Goal: Task Accomplishment & Management: Use online tool/utility

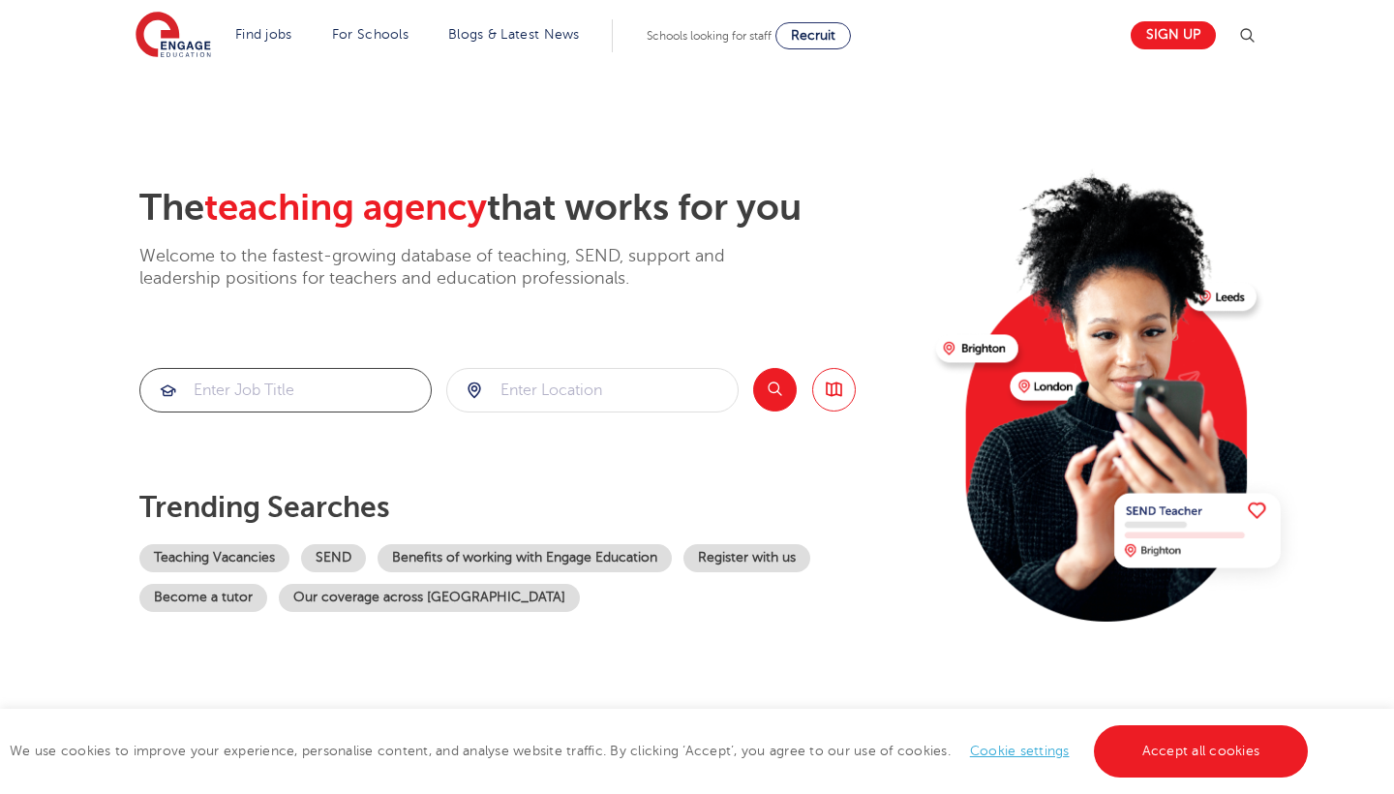
click at [239, 387] on input "search" at bounding box center [285, 390] width 290 height 43
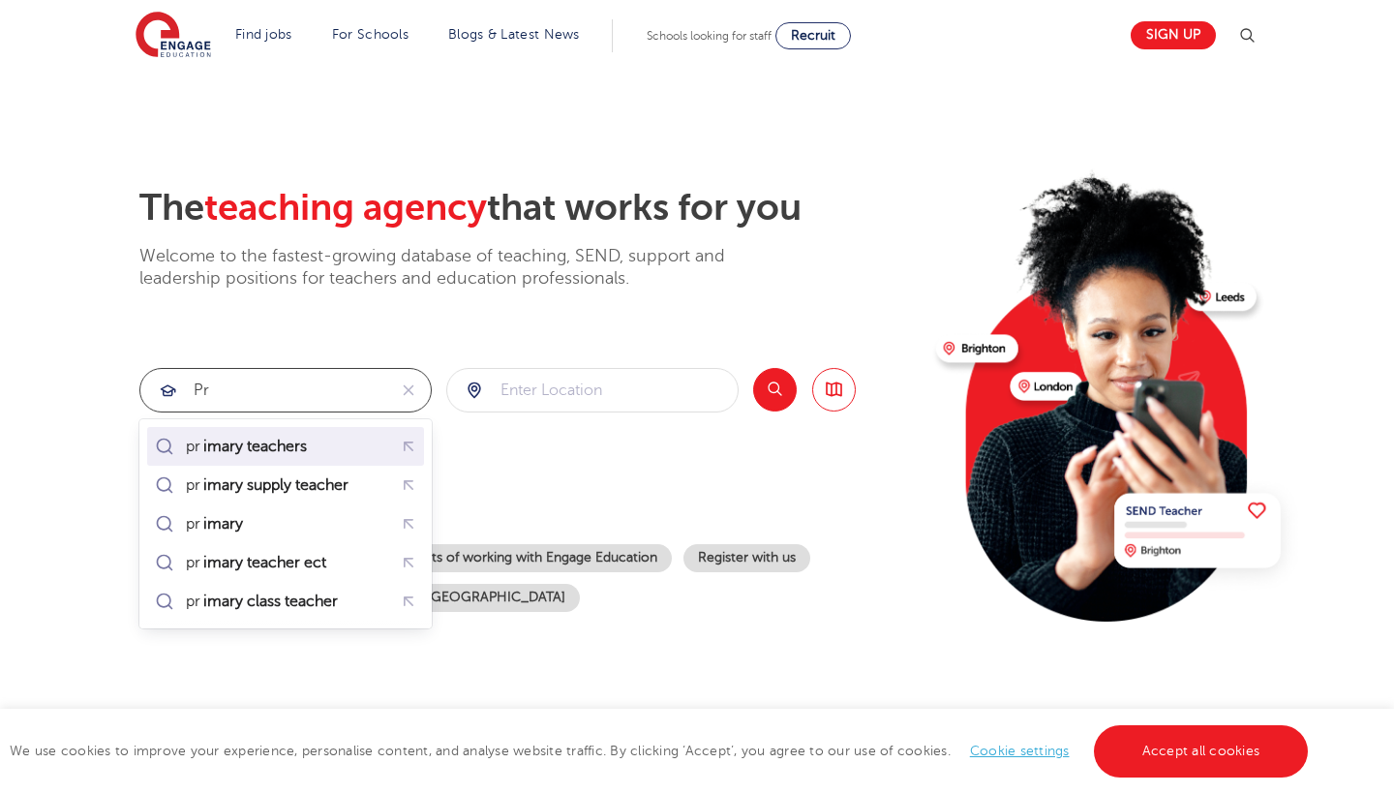
click at [244, 455] on mark "imary teachers" at bounding box center [254, 446] width 109 height 23
type input "primary teachers"
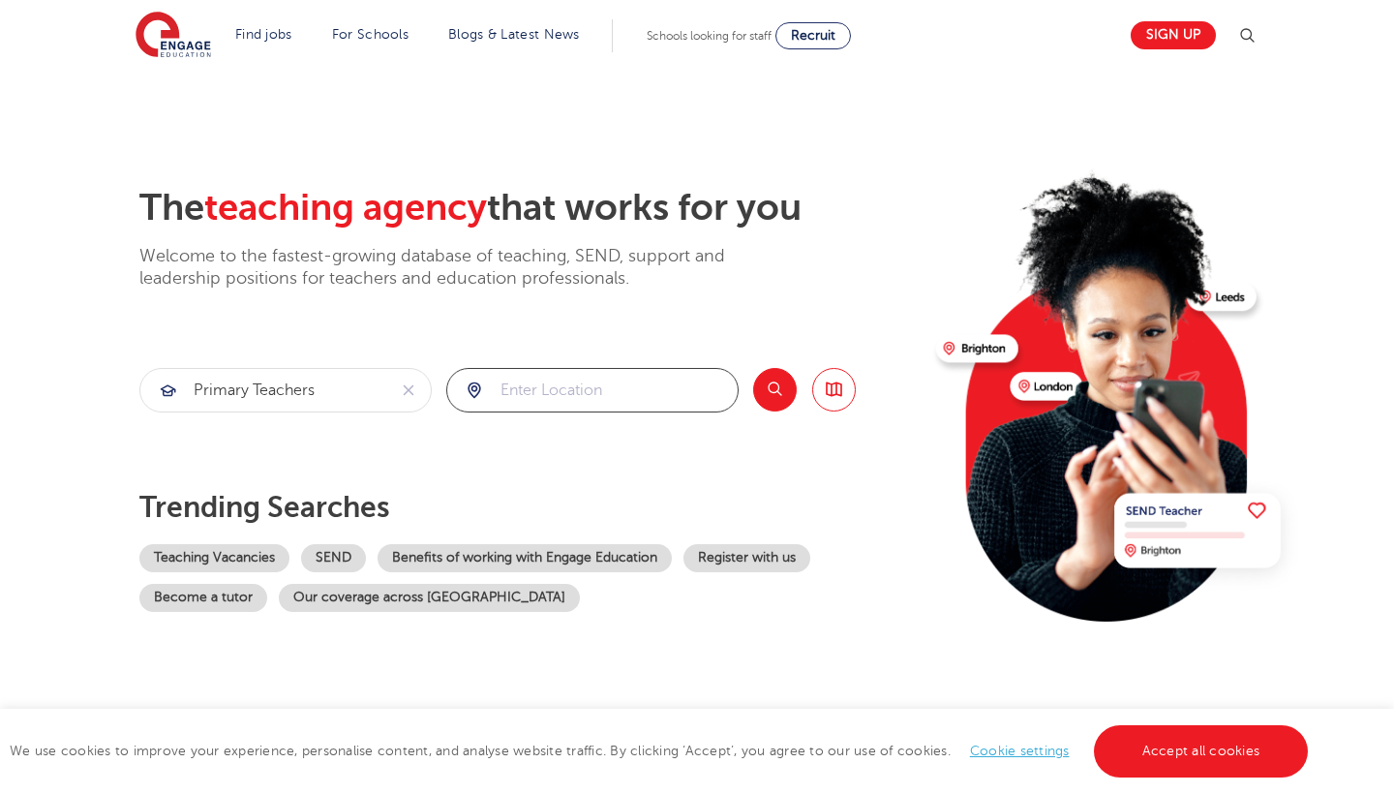
click at [547, 395] on input "search" at bounding box center [592, 390] width 290 height 43
click at [552, 452] on li "[GEOGRAPHIC_DATA]" at bounding box center [592, 446] width 277 height 39
type input "[GEOGRAPHIC_DATA]"
click at [783, 406] on button "Search" at bounding box center [775, 390] width 44 height 44
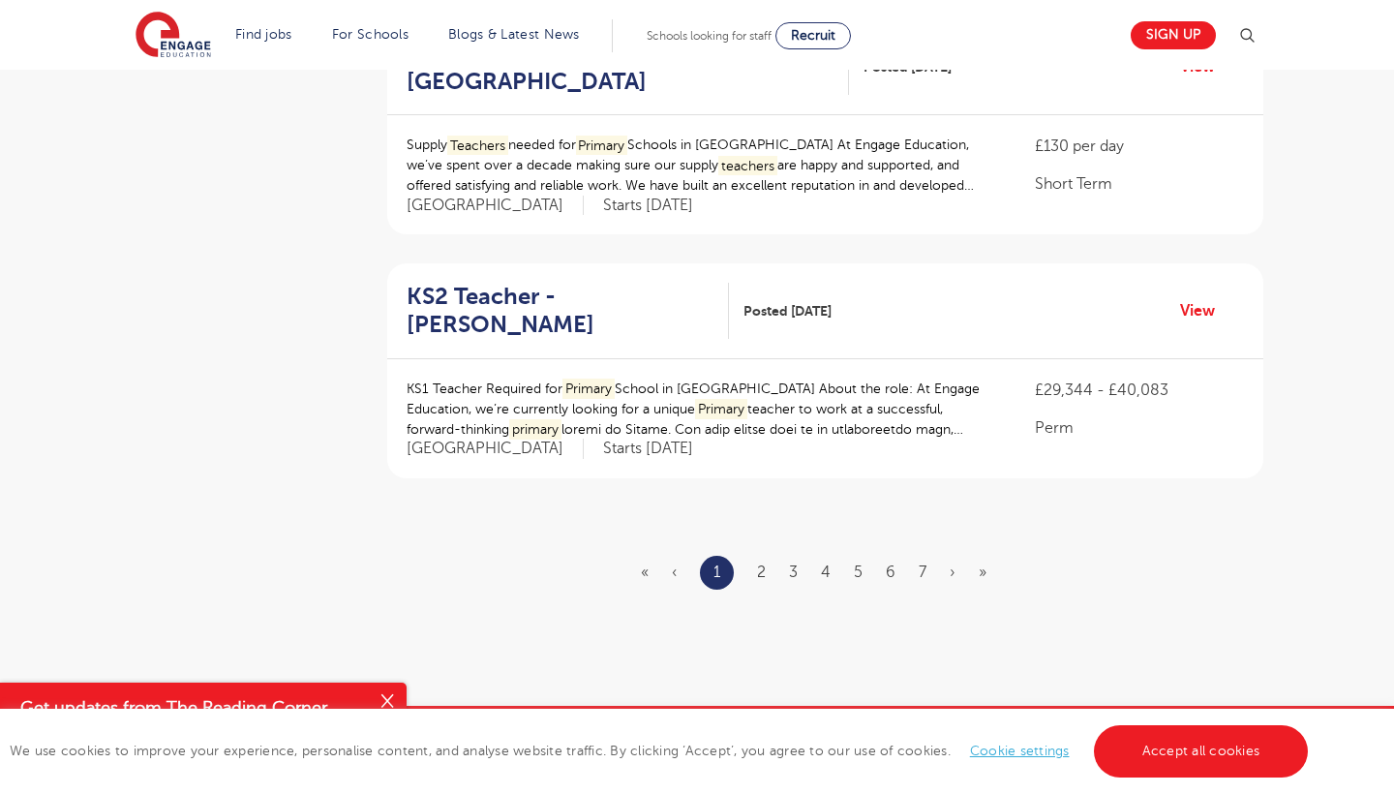
scroll to position [2189, 0]
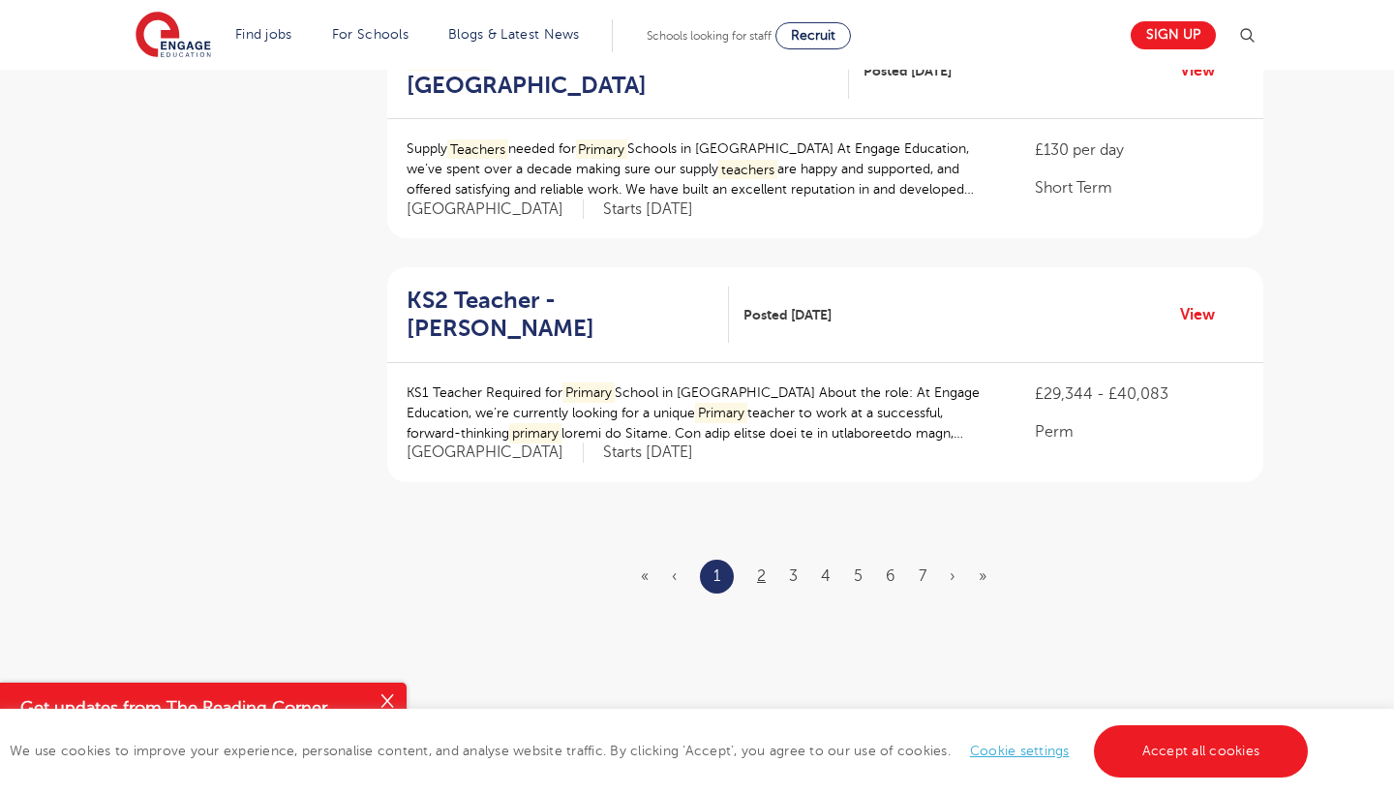
click at [762, 567] on link "2" at bounding box center [761, 575] width 9 height 17
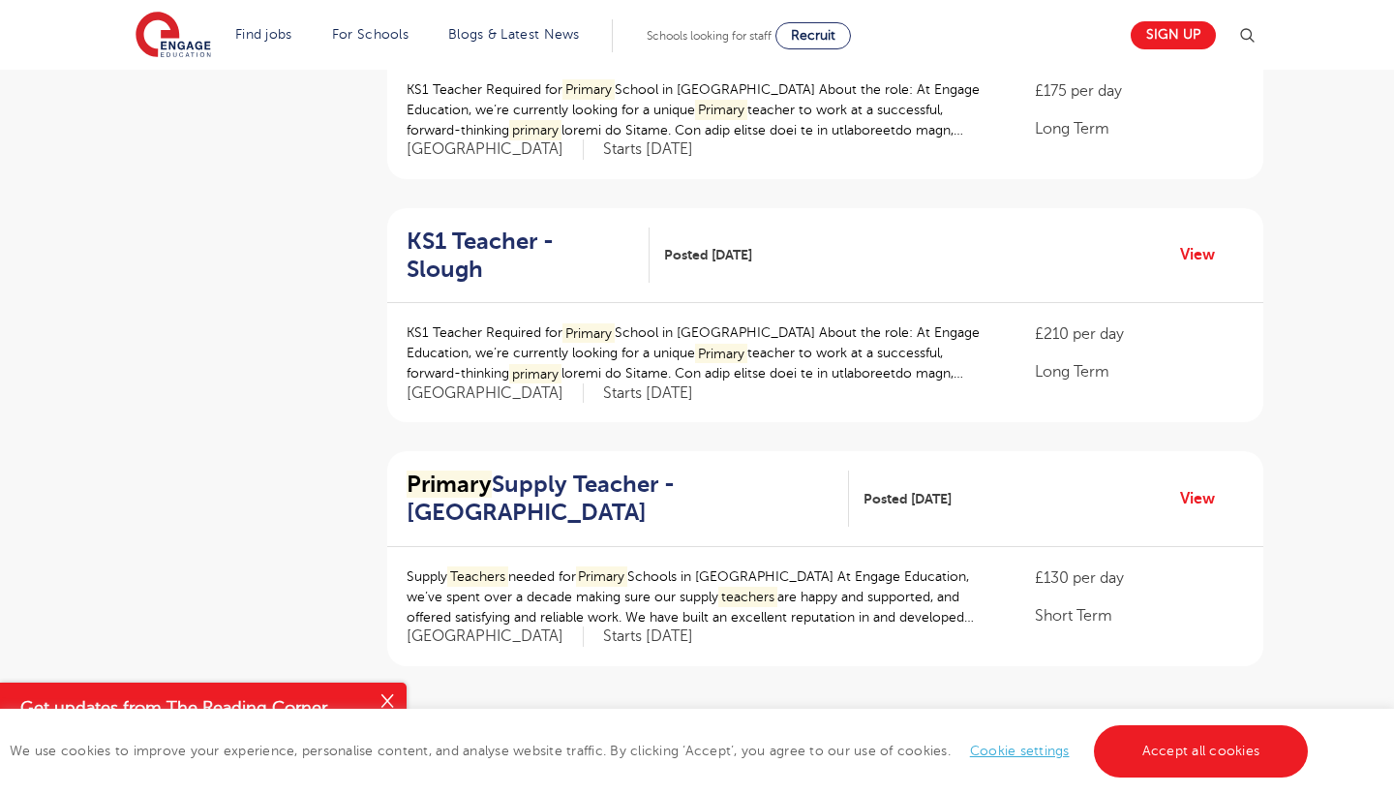
scroll to position [2007, 0]
click at [795, 749] on link "3" at bounding box center [792, 757] width 9 height 17
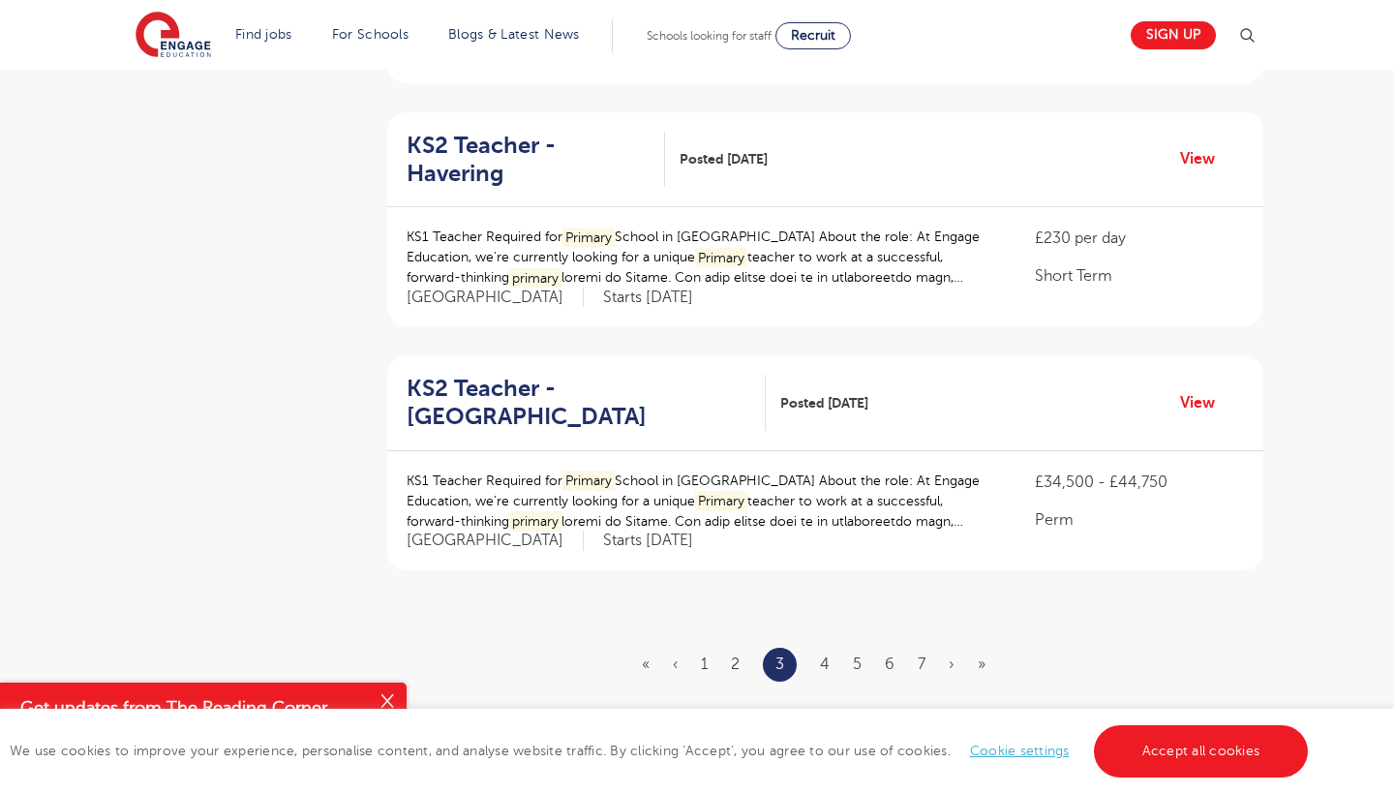
scroll to position [2102, 0]
click at [827, 654] on link "4" at bounding box center [825, 662] width 10 height 17
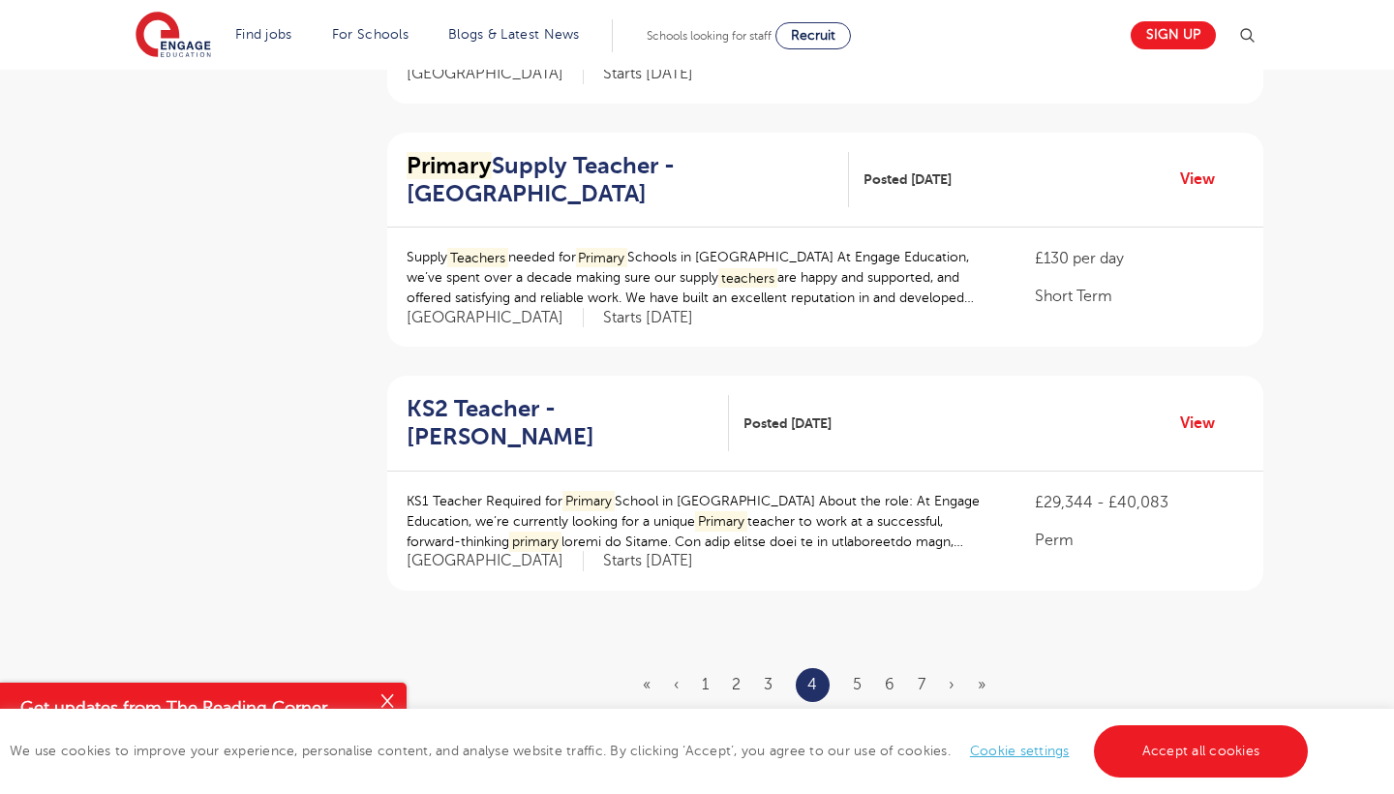
scroll to position [2081, 0]
click at [857, 676] on link "5" at bounding box center [857, 684] width 9 height 17
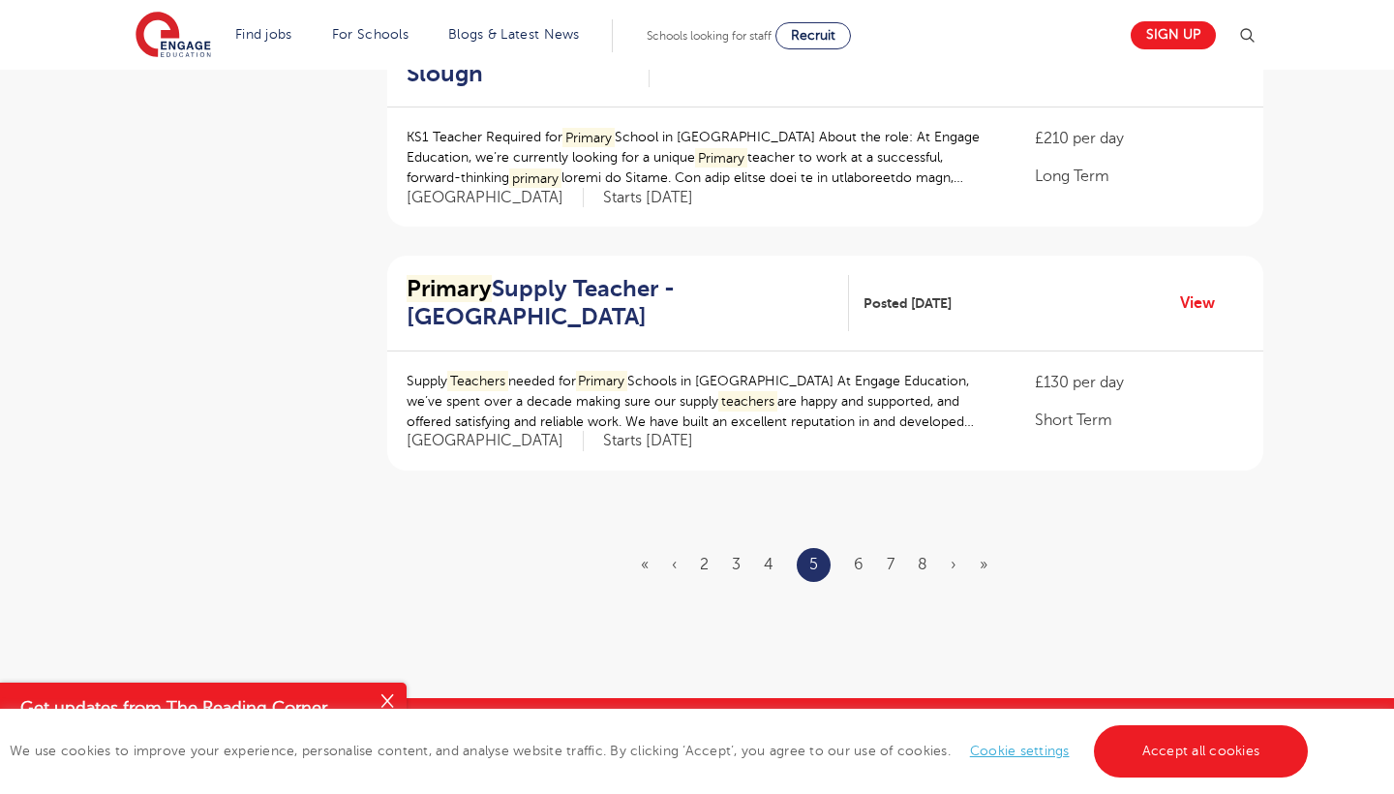
scroll to position [2219, 0]
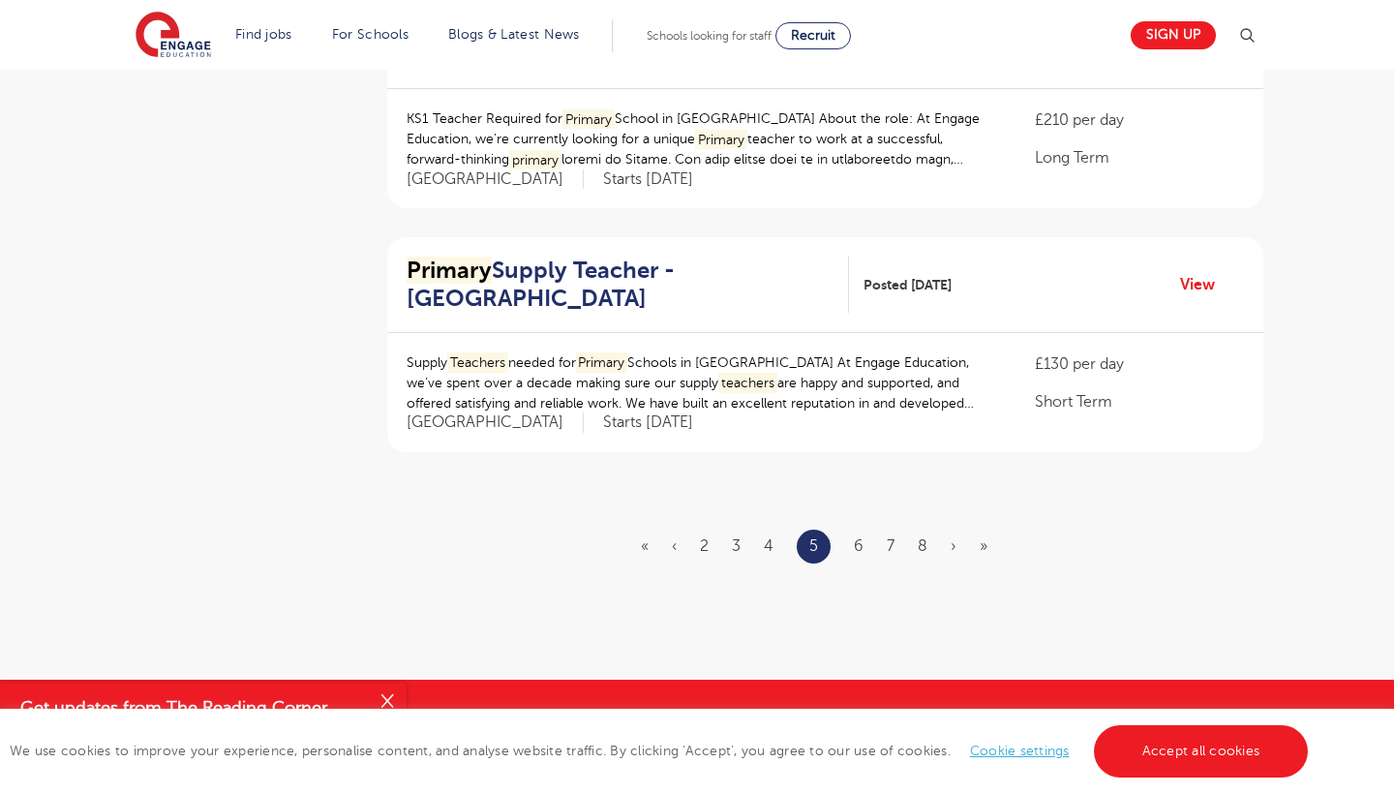
click at [855, 537] on link "6" at bounding box center [859, 545] width 10 height 17
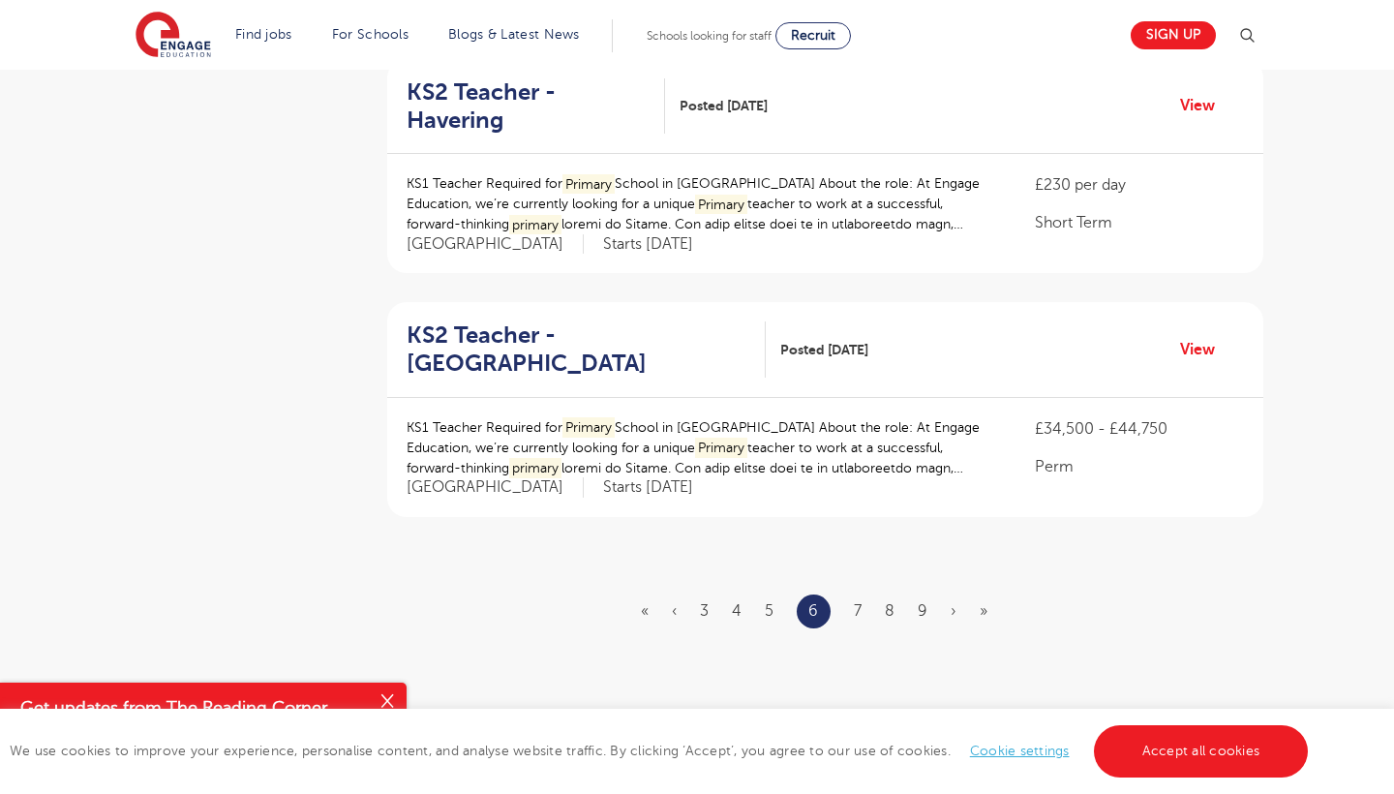
scroll to position [2165, 0]
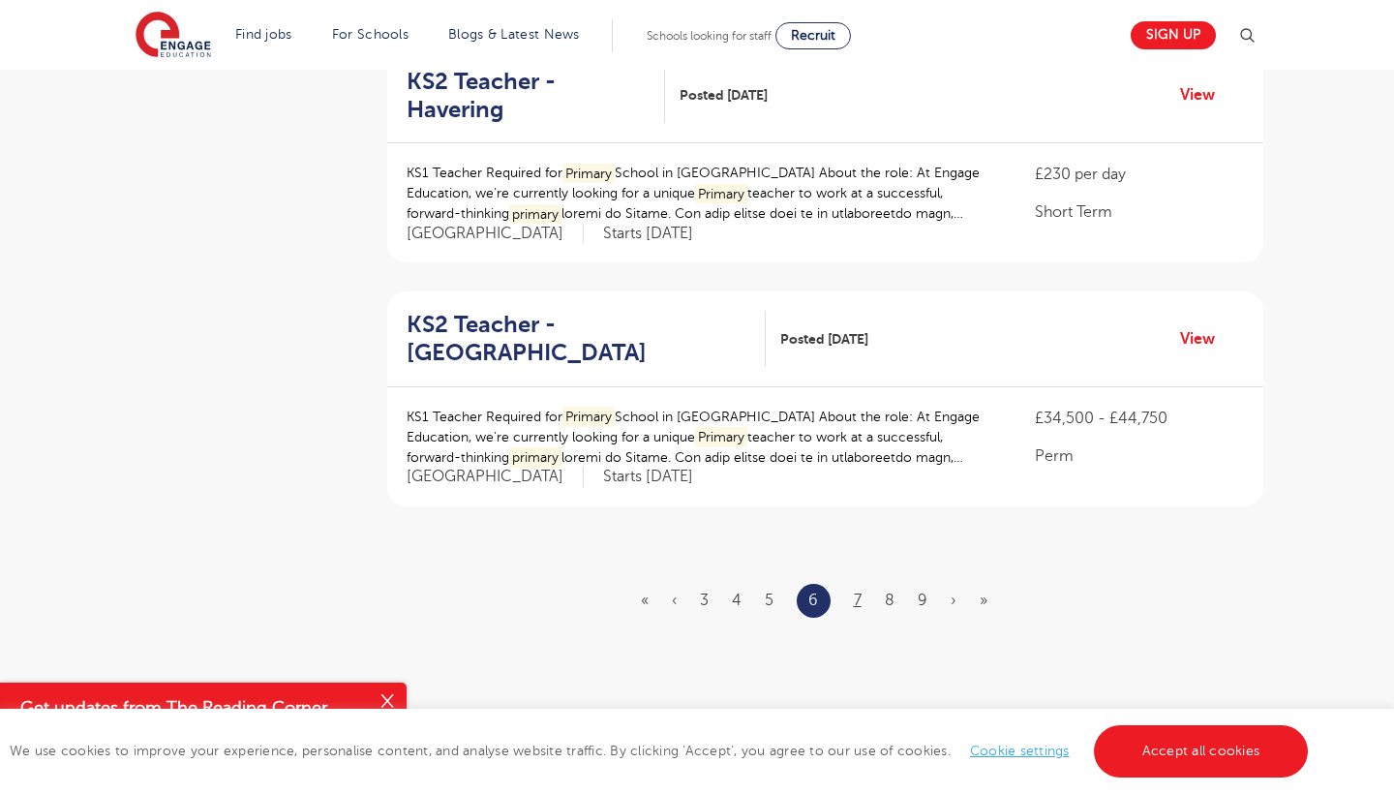
click at [858, 591] on link "7" at bounding box center [858, 599] width 8 height 17
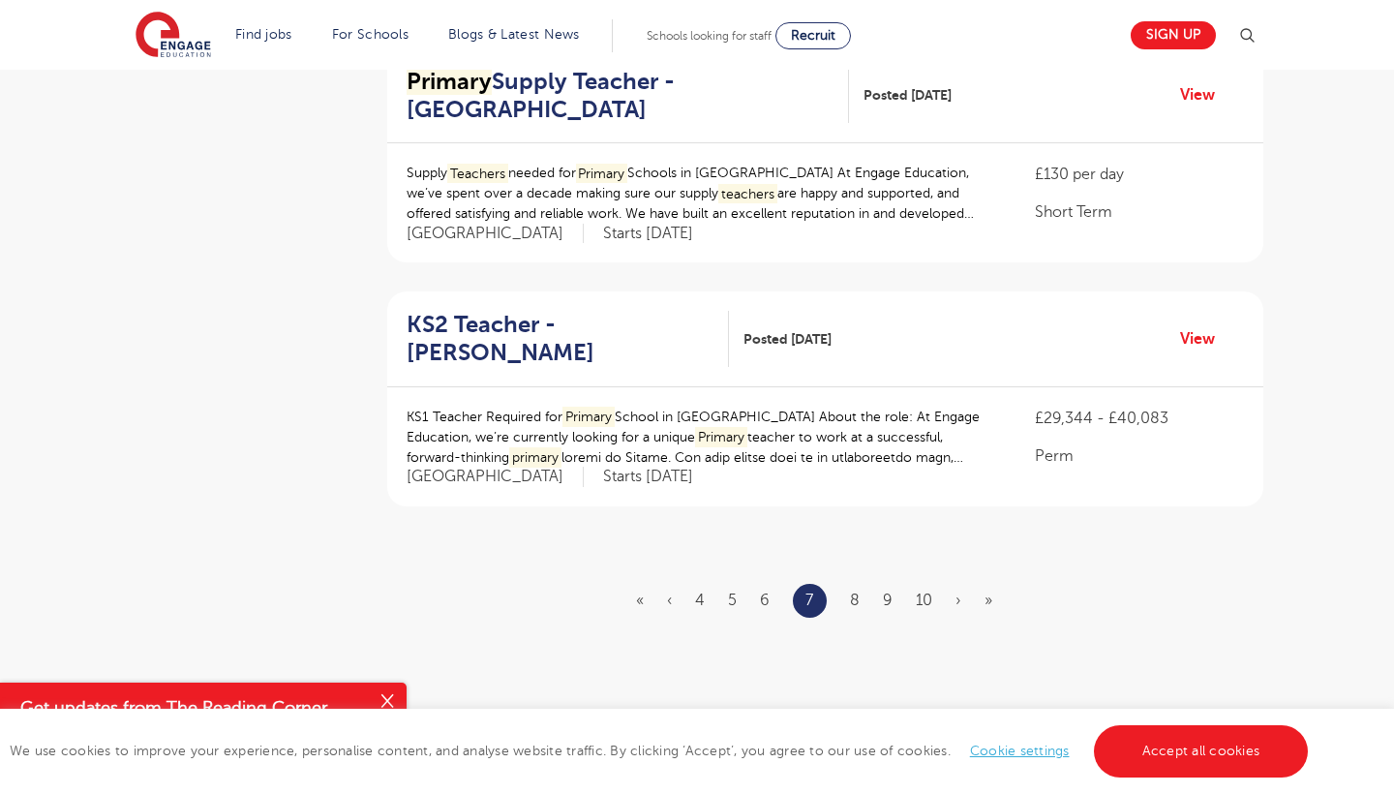
scroll to position [0, 0]
